Goal: Information Seeking & Learning: Learn about a topic

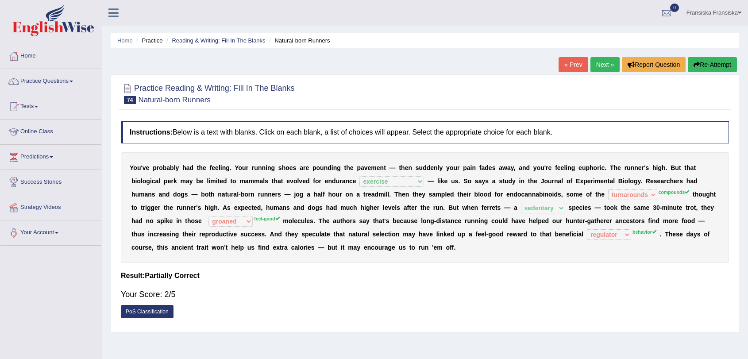
select select "exercise"
select select "turnarounds"
select select "sedentary"
select select "groaned"
select select "regulator"
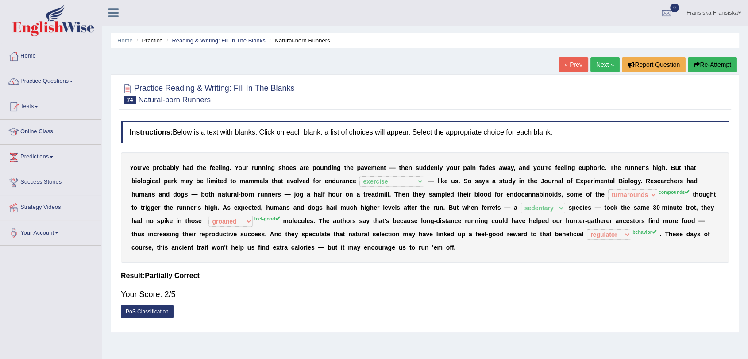
click at [591, 67] on link "Next »" at bounding box center [605, 64] width 29 height 15
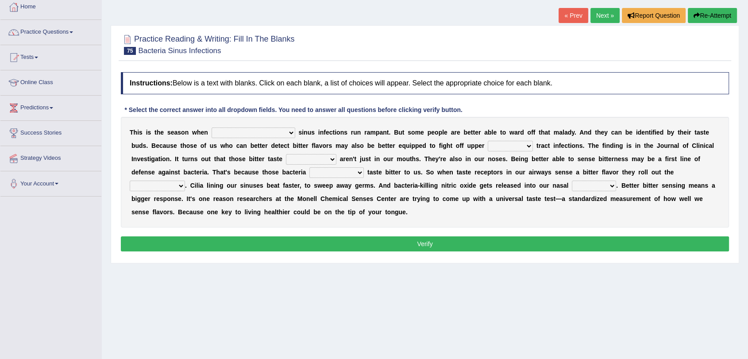
click at [245, 132] on select "conventicle atheist bacterial prissier" at bounding box center [254, 133] width 84 height 11
select select "bacterial"
click at [212, 128] on select "conventicle atheist bacterial prissier" at bounding box center [254, 133] width 84 height 11
click at [488, 145] on select "faulty respiratory togae gawky" at bounding box center [510, 146] width 45 height 11
click at [488, 141] on select "faulty respiratory togae gawky" at bounding box center [510, 146] width 45 height 11
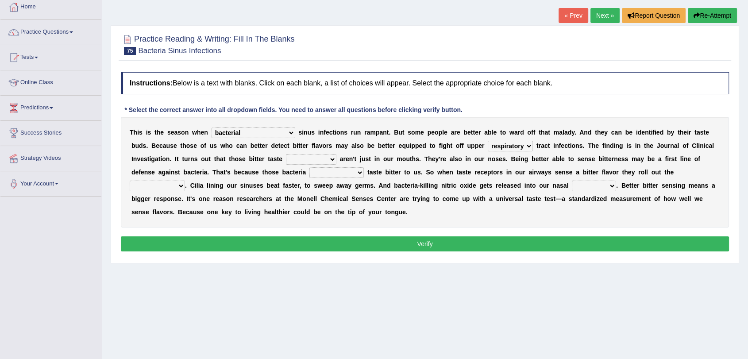
click at [495, 153] on div "T h i s i s t h e s e a s o n w h e n conventicle atheist bacterial prissier s …" at bounding box center [425, 172] width 608 height 111
click at [493, 149] on select "faulty respiratory togae gawky" at bounding box center [510, 146] width 45 height 11
select select "faulty"
click at [488, 141] on select "faulty respiratory togae gawky" at bounding box center [510, 146] width 45 height 11
click at [309, 161] on select "depressions dinners submissions receptors" at bounding box center [311, 159] width 50 height 11
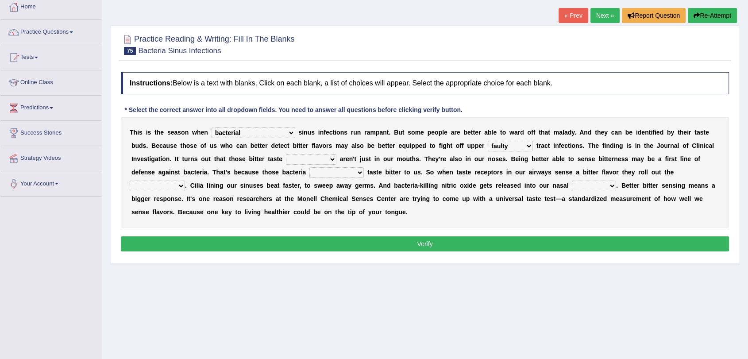
select select "depressions"
click at [286, 154] on select "depressions dinners submissions receptors" at bounding box center [311, 159] width 50 height 11
click at [319, 178] on div "T h i s i s t h e s e a s o n w h e n conventicle atheist bacterial prissier s …" at bounding box center [425, 172] width 608 height 111
click at [321, 177] on select "purposelessly actually diagonally providently" at bounding box center [336, 172] width 54 height 11
select select "actually"
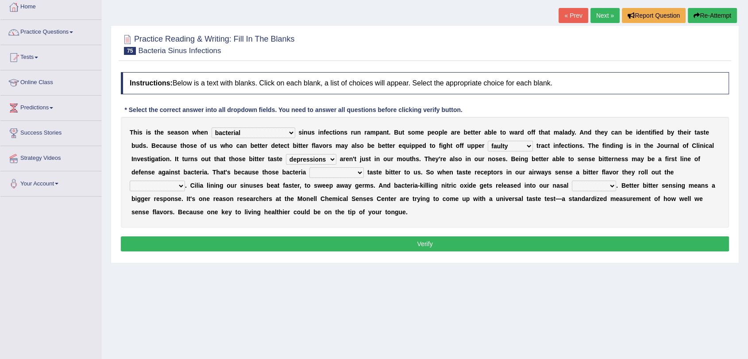
click at [309, 167] on select "purposelessly actually diagonally providently" at bounding box center [336, 172] width 54 height 11
click at [155, 193] on div "T h i s i s t h e s e a s o n w h e n conventicle atheist bacterial prissier s …" at bounding box center [425, 172] width 608 height 111
click at [159, 184] on select "defenses contradictions chestnuts pelvis" at bounding box center [157, 186] width 55 height 11
click at [164, 192] on div "T h i s i s t h e s e a s o n w h e n conventicle atheist bacterial prissier s …" at bounding box center [425, 172] width 608 height 111
click at [163, 186] on select "defenses contradictions chestnuts pelvis" at bounding box center [157, 186] width 55 height 11
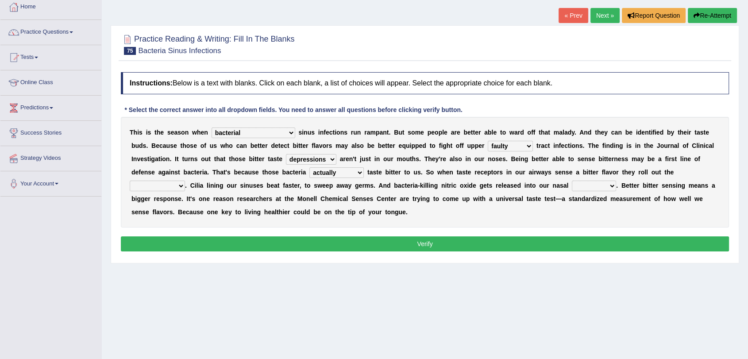
select select "contradictions"
click at [130, 181] on select "defenses contradictions chestnuts pelvis" at bounding box center [157, 186] width 55 height 11
click at [599, 185] on select "causalities localities infirmities cavities" at bounding box center [594, 186] width 44 height 11
select select "localities"
click at [572, 181] on select "causalities localities infirmities cavities" at bounding box center [594, 186] width 44 height 11
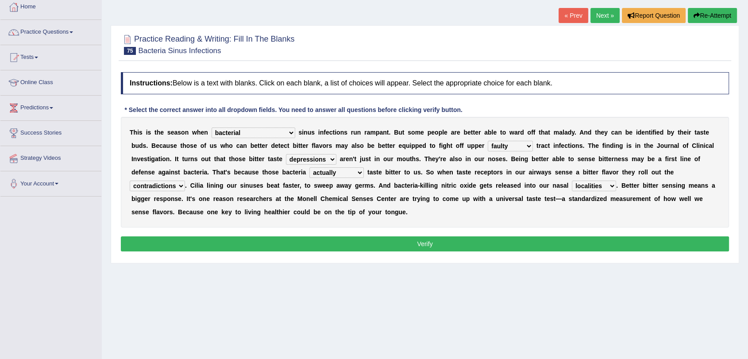
click at [591, 248] on button "Verify" at bounding box center [425, 243] width 608 height 15
